Goal: Navigation & Orientation: Find specific page/section

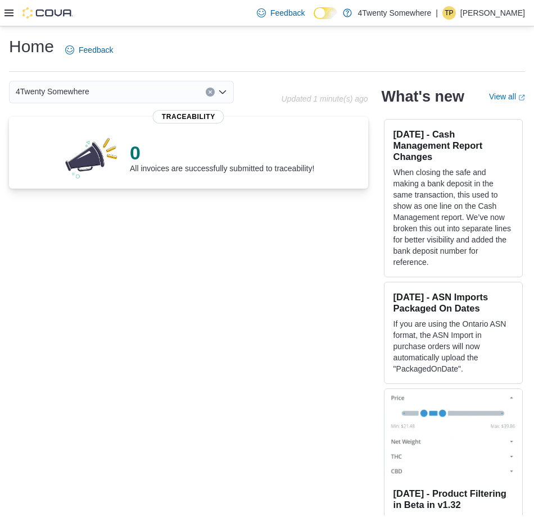
click at [10, 15] on icon at bounding box center [8, 12] width 9 height 9
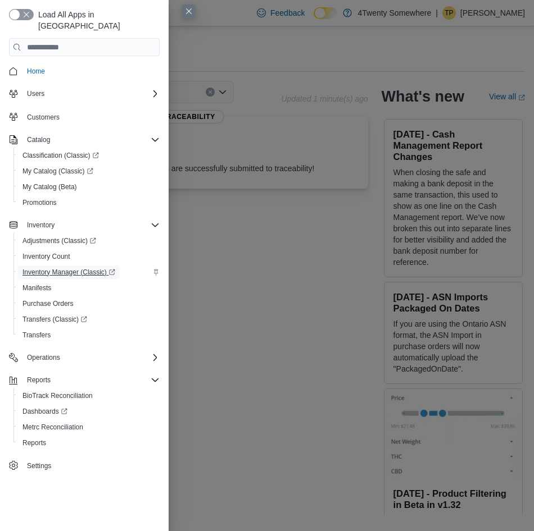
click at [54, 266] on span "Inventory Manager (Classic)" at bounding box center [68, 272] width 93 height 13
